Goal: Information Seeking & Learning: Find contact information

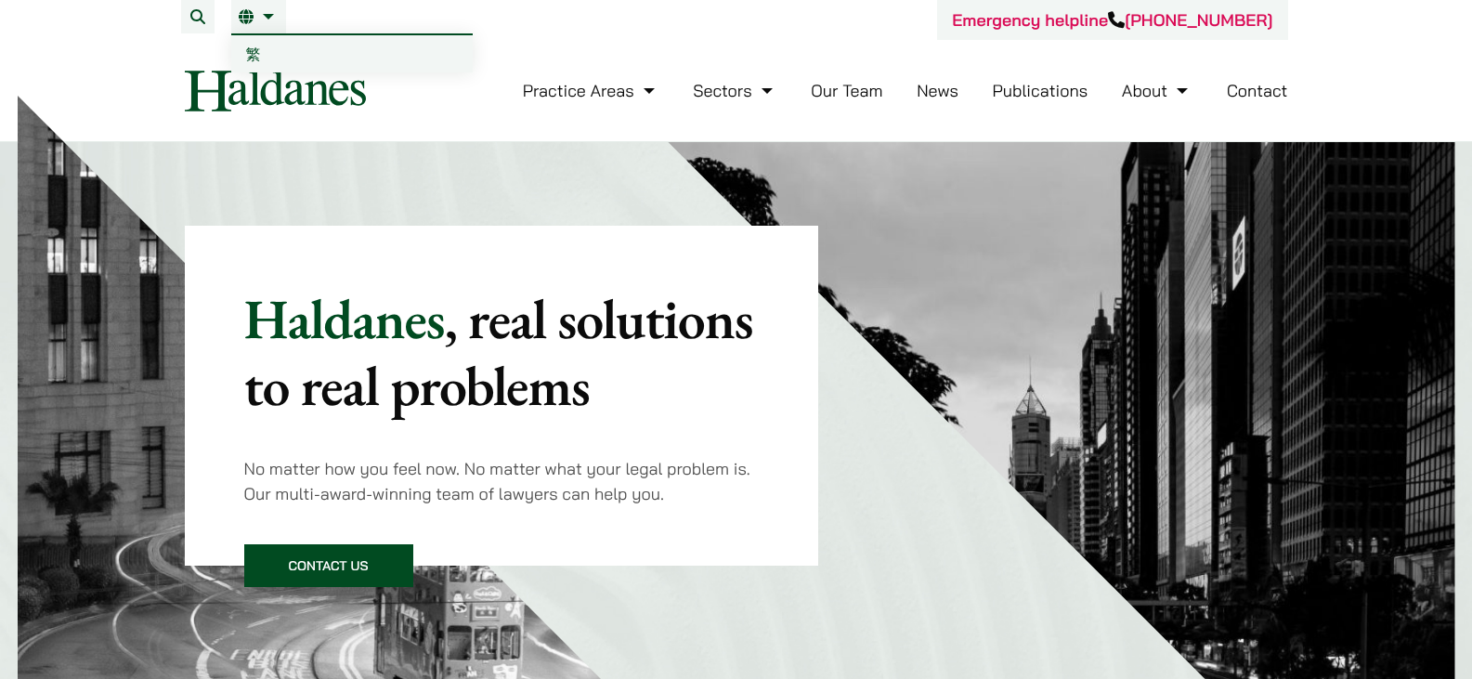
click at [283, 27] on li "EN 繁" at bounding box center [258, 16] width 55 height 33
click at [263, 49] on link "繁" at bounding box center [352, 53] width 242 height 37
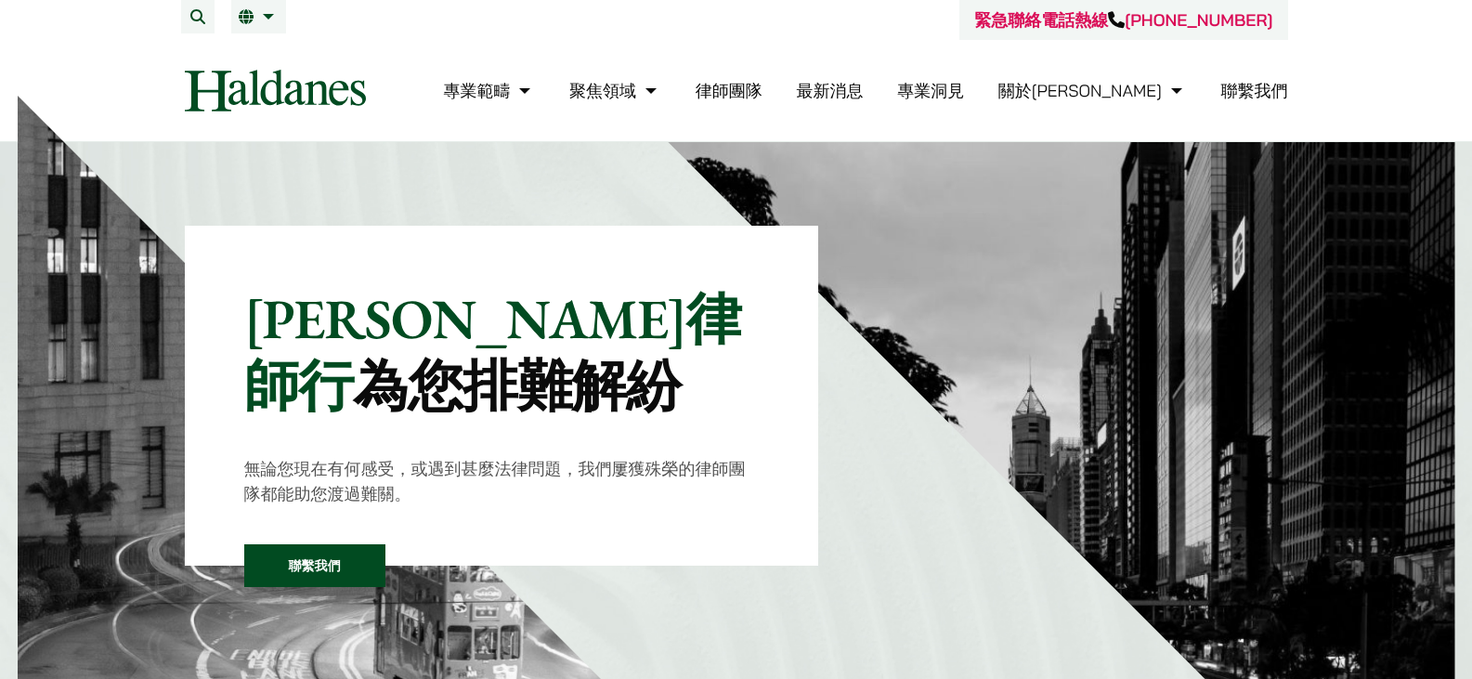
click at [1236, 88] on link "聯繫我們" at bounding box center [1254, 90] width 67 height 21
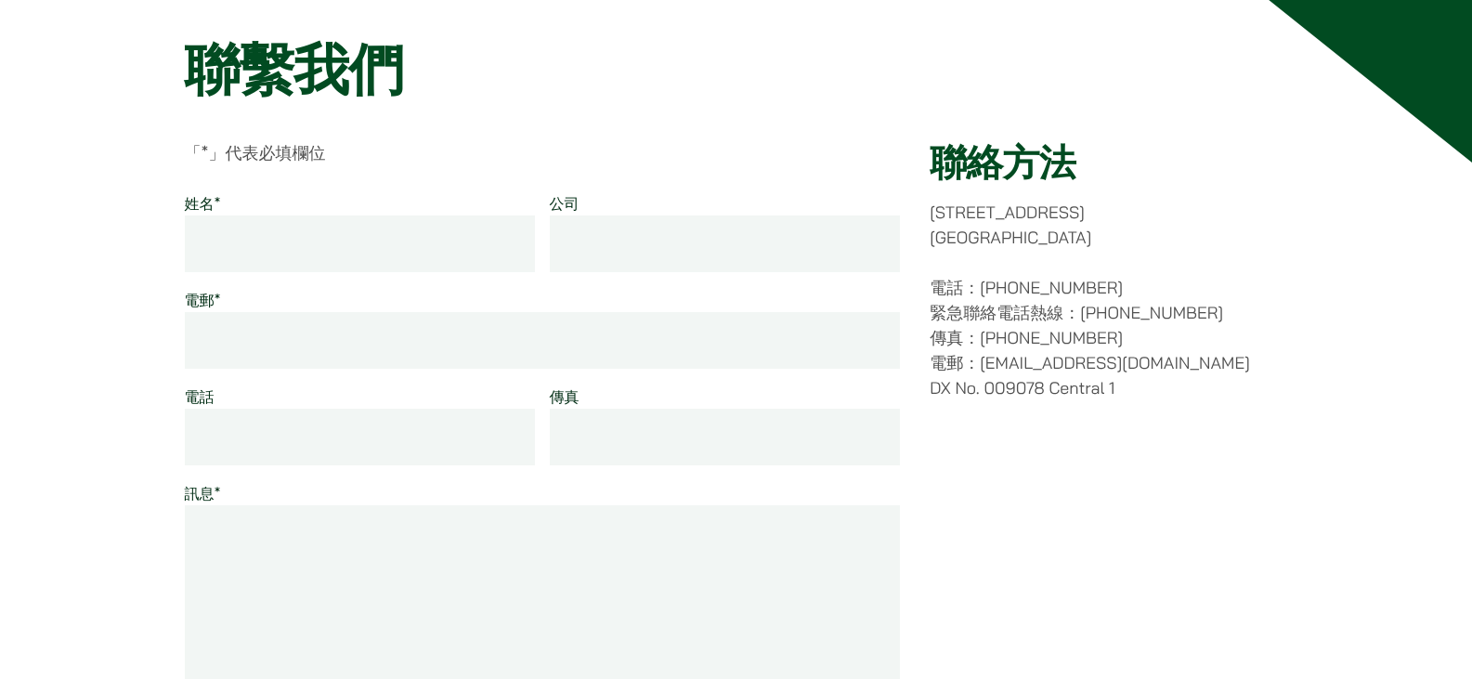
scroll to position [186, 0]
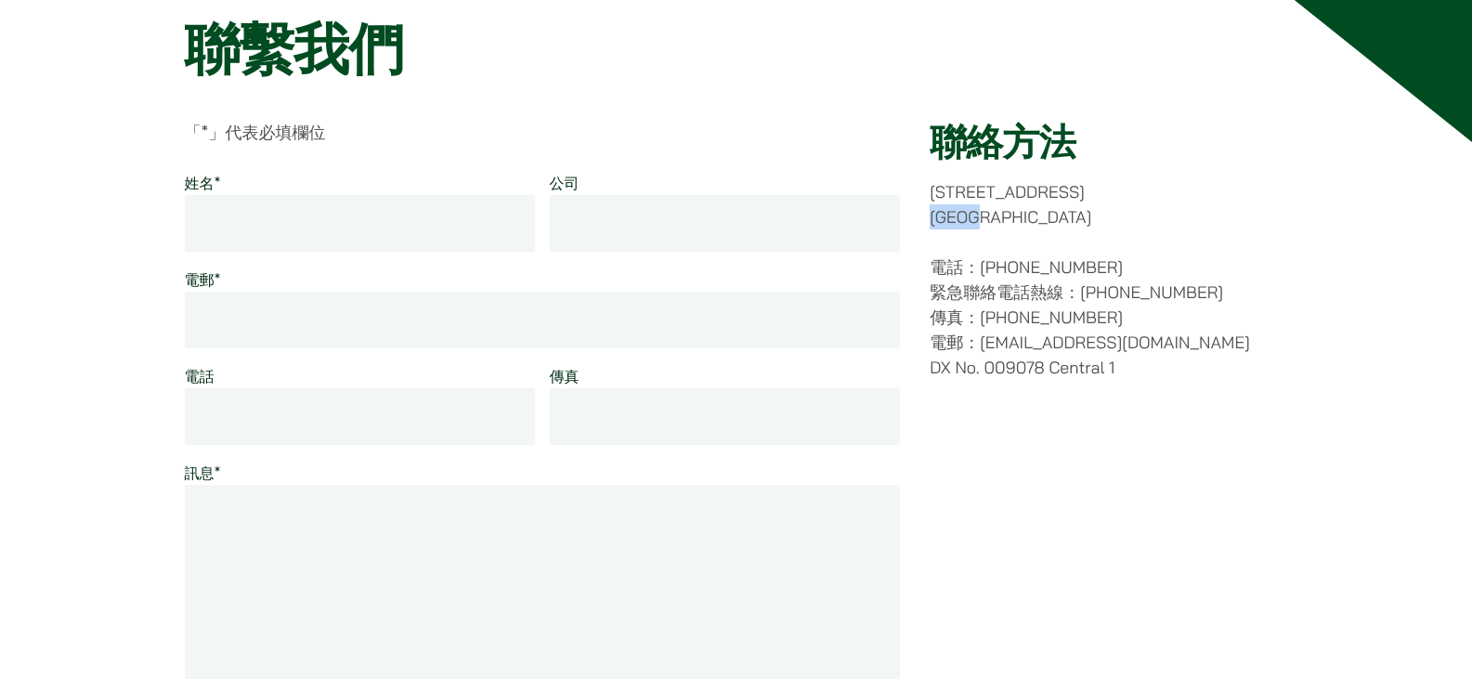
drag, startPoint x: 932, startPoint y: 214, endPoint x: 1015, endPoint y: 223, distance: 84.1
click at [1015, 223] on p "香港中環都爹利街十一號 律敦治大廈七樓" at bounding box center [1109, 204] width 358 height 50
copy p "律敦治大廈"
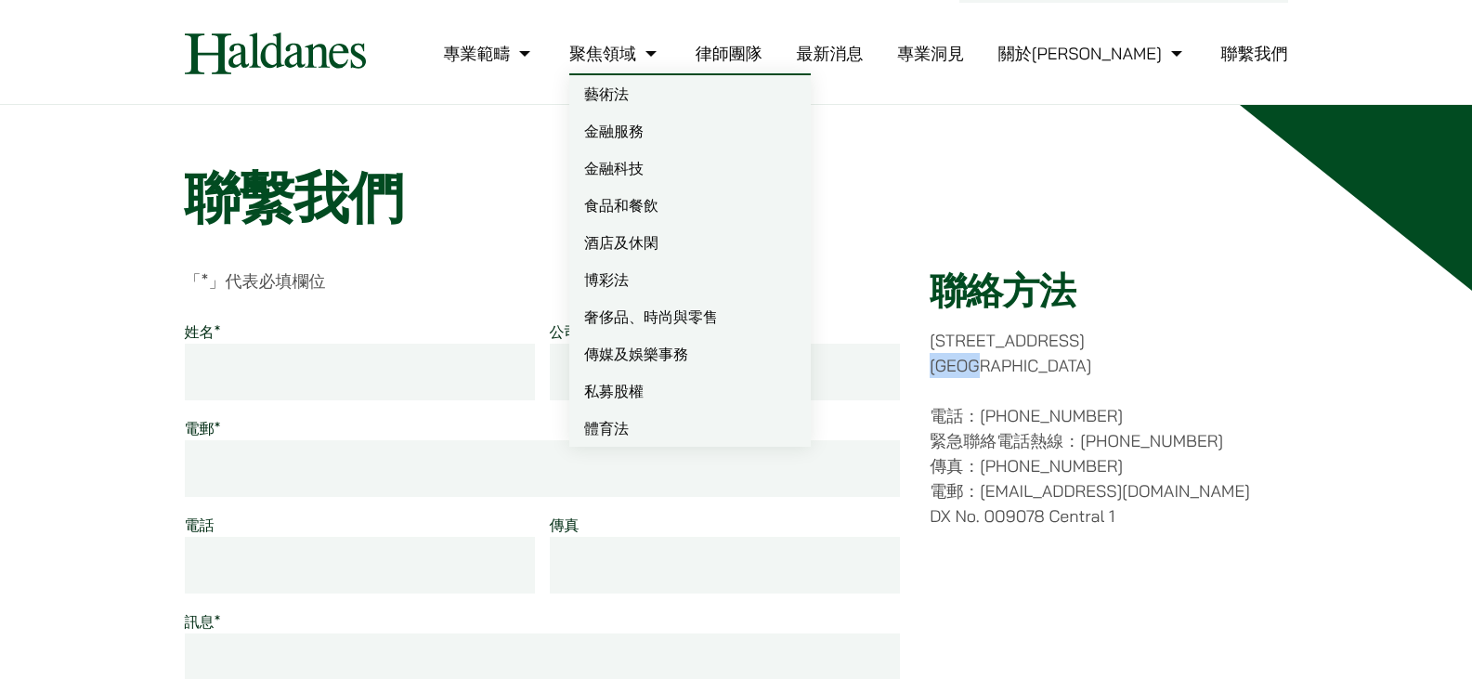
scroll to position [0, 0]
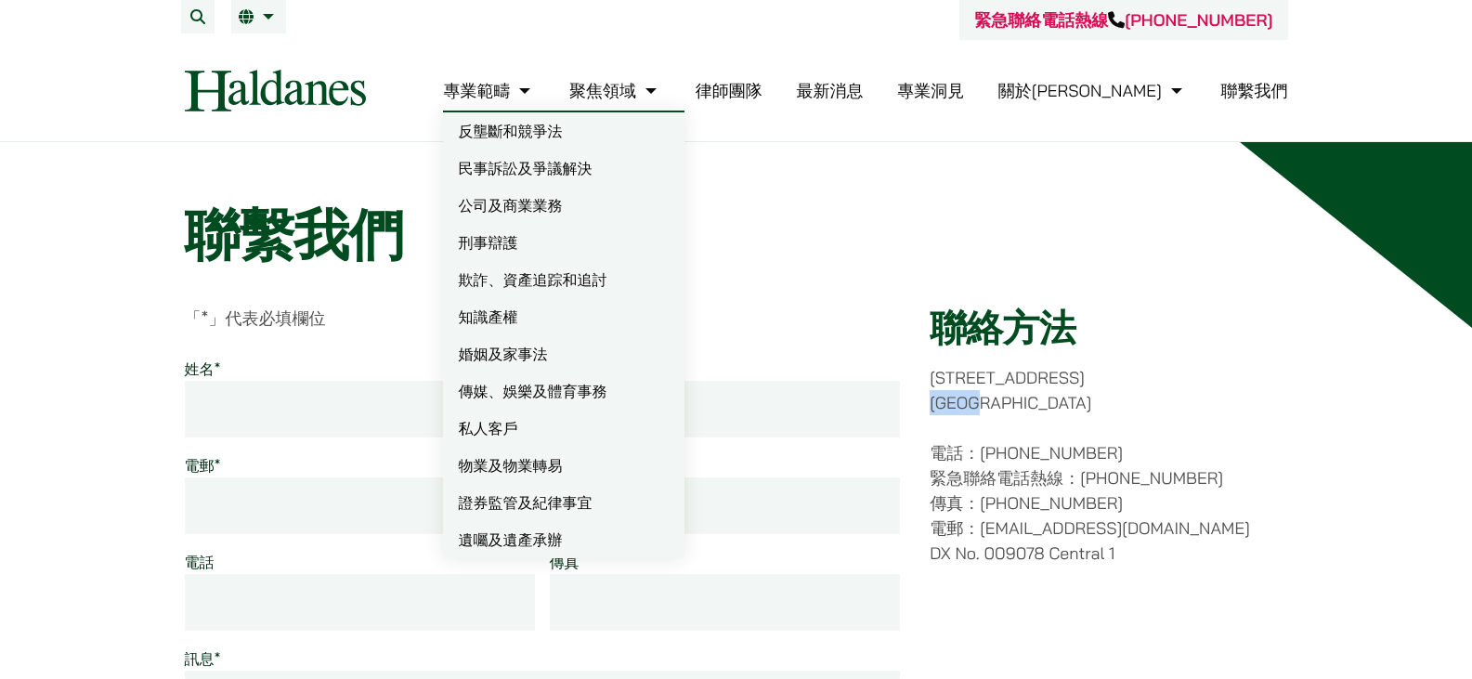
click at [662, 165] on link "民事訴訟及爭議解決" at bounding box center [564, 168] width 242 height 37
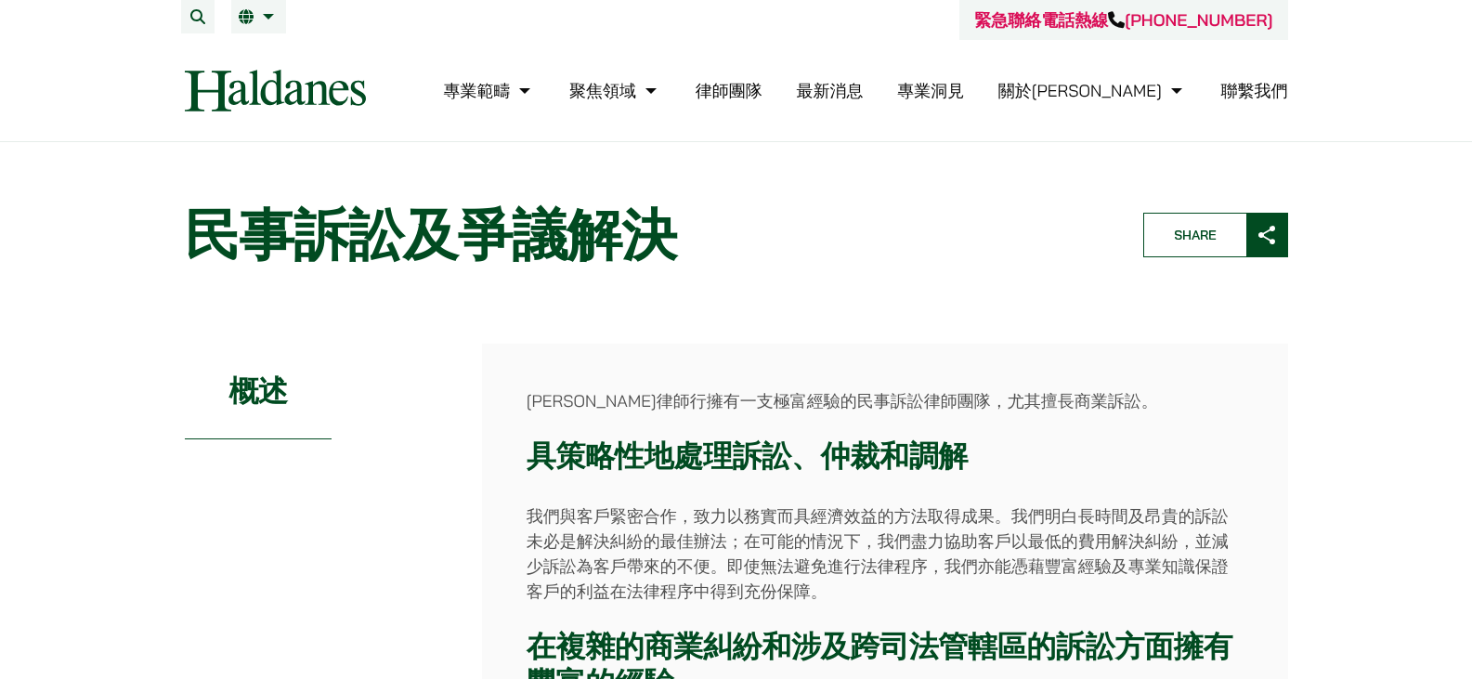
click at [763, 88] on link "律師團隊" at bounding box center [729, 90] width 67 height 21
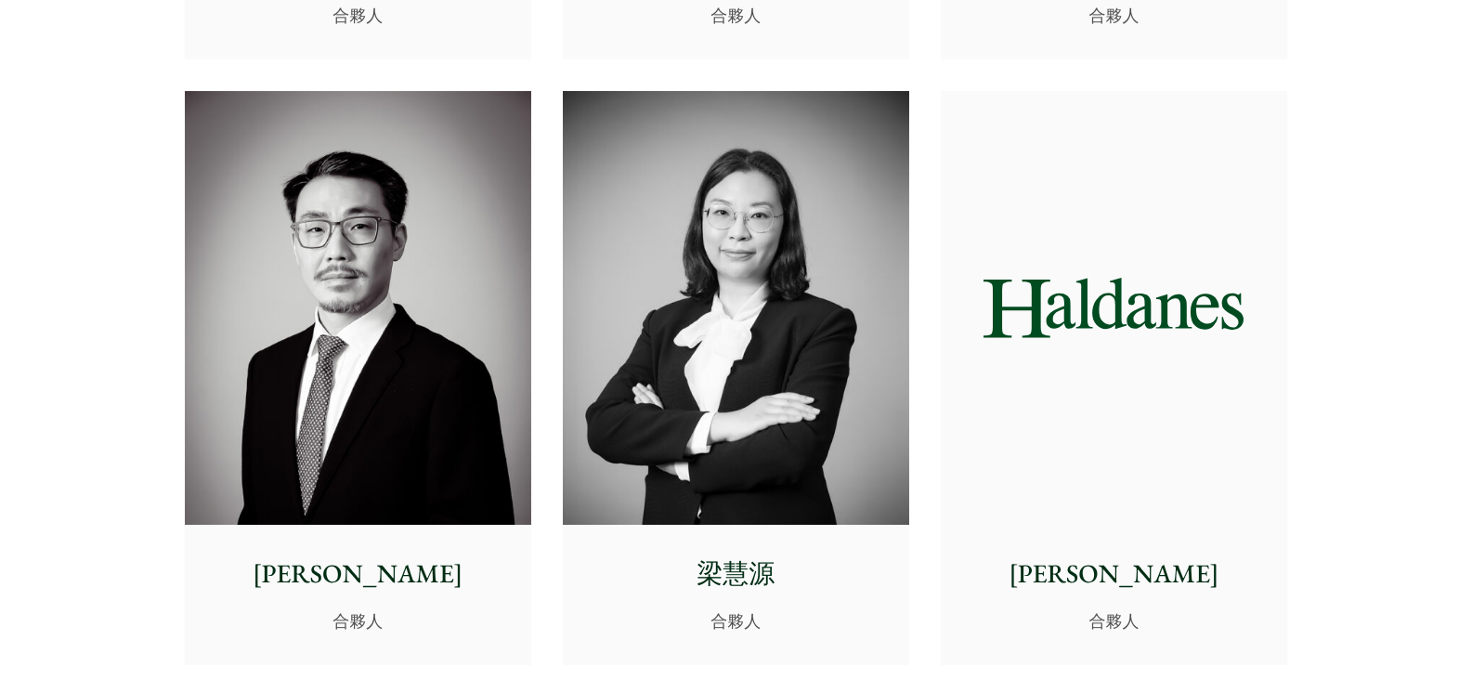
scroll to position [2880, 0]
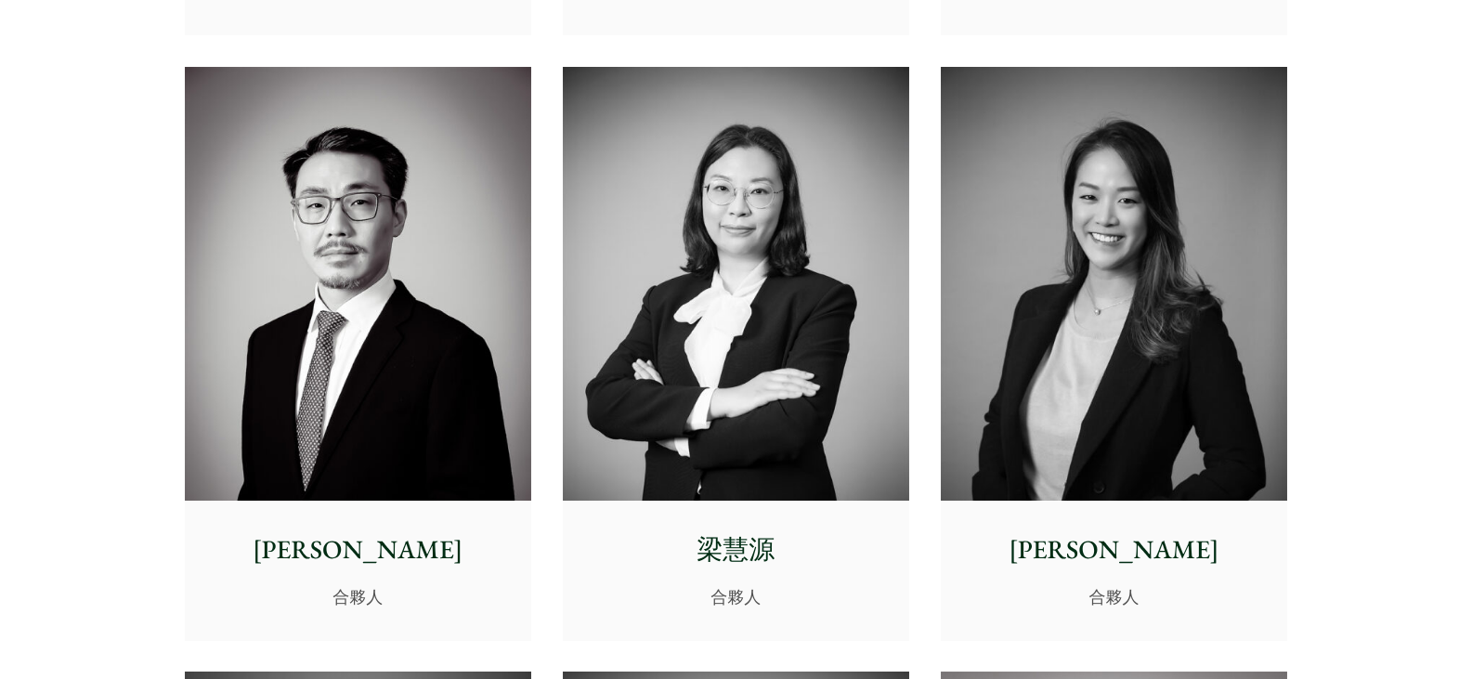
click at [1097, 293] on img at bounding box center [1114, 284] width 346 height 434
